Goal: Navigation & Orientation: Find specific page/section

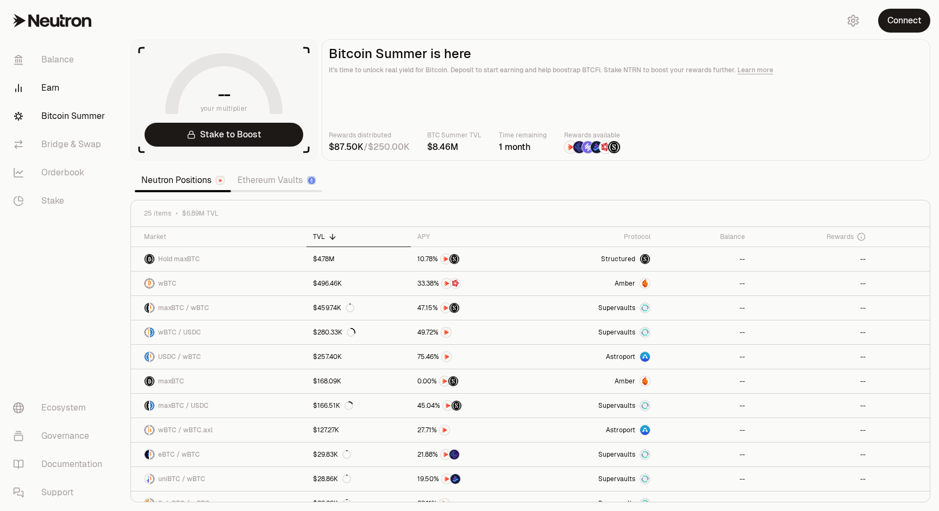
click at [61, 76] on link "Earn" at bounding box center [60, 88] width 113 height 28
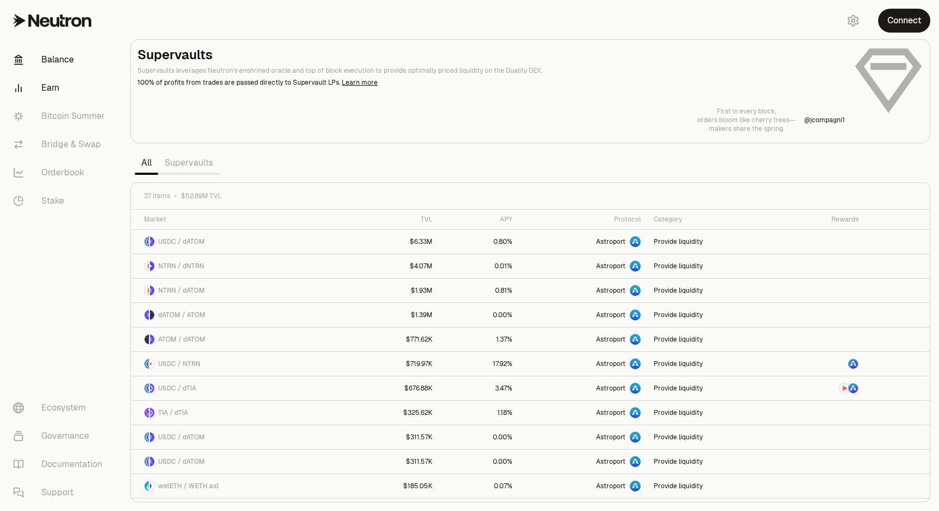
click at [79, 62] on link "Balance" at bounding box center [60, 60] width 113 height 28
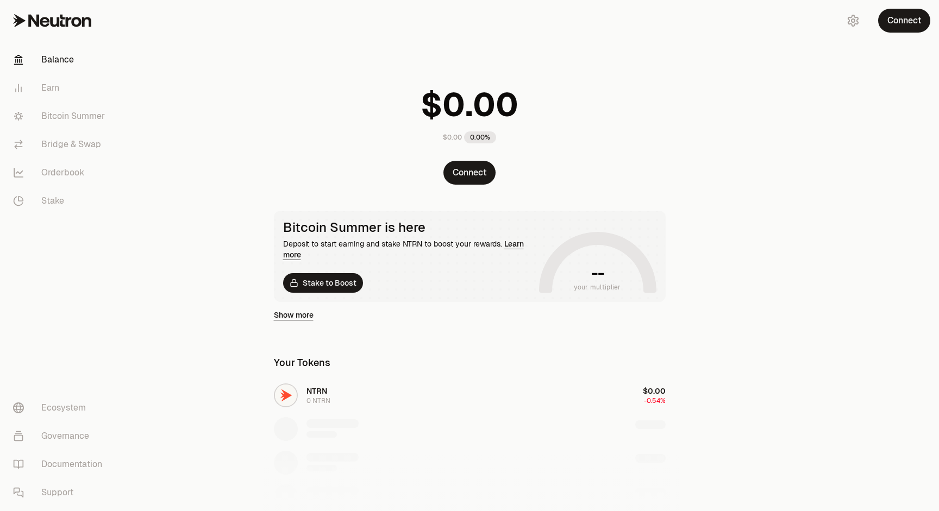
click at [517, 247] on link "Learn more" at bounding box center [403, 249] width 241 height 21
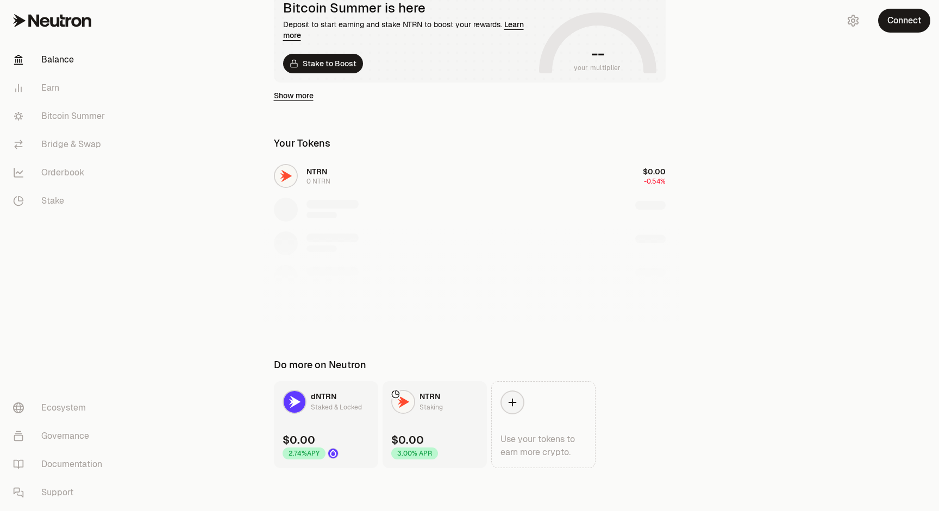
scroll to position [220, 0]
click at [58, 463] on link "Documentation" at bounding box center [60, 465] width 113 height 28
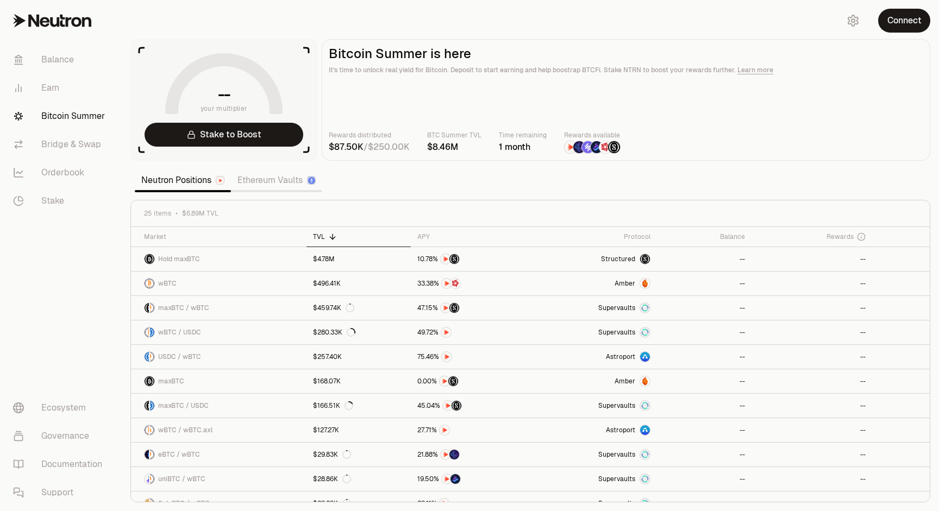
click at [813, 0] on section "-- your multiplier Stake to Boost Bitcoin Summer is here It's time to unlock re…" at bounding box center [531, 255] width 818 height 511
